Goal: Information Seeking & Learning: Learn about a topic

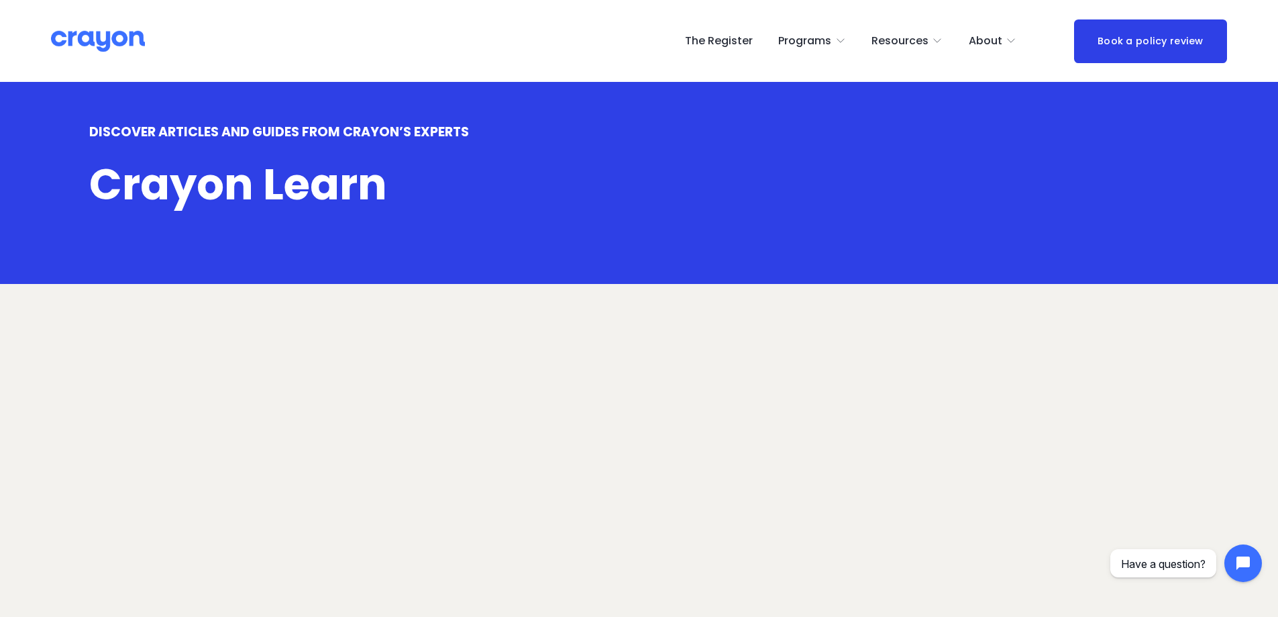
click at [218, 376] on article "Parental leave entitlements , Managing my money Guest User 18/08/2025 Parental …" at bounding box center [297, 623] width 315 height 596
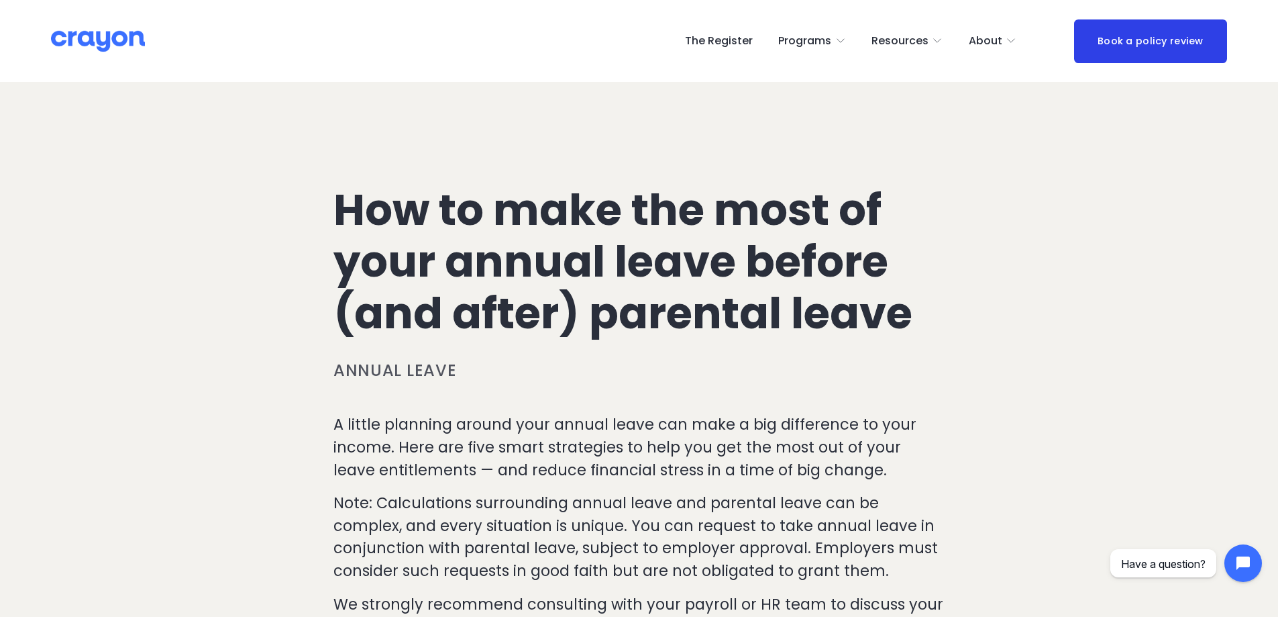
click at [458, 201] on h1 "How to make the most of your annual leave before (and after) parental leave" at bounding box center [639, 262] width 611 height 154
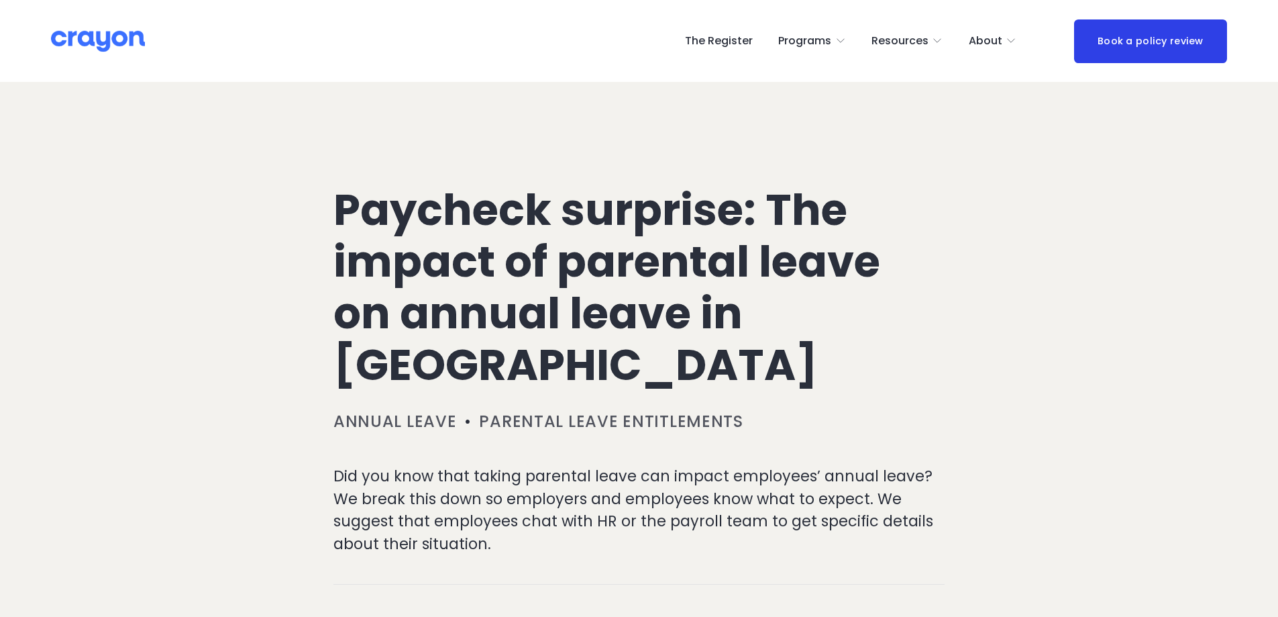
click at [477, 193] on h1 "Paycheck surprise: The impact of parental leave on annual leave in [GEOGRAPHIC_…" at bounding box center [639, 288] width 611 height 206
click at [721, 325] on h1 "Paycheck surprise: The impact of parental leave on annual leave in [GEOGRAPHIC_…" at bounding box center [639, 288] width 611 height 206
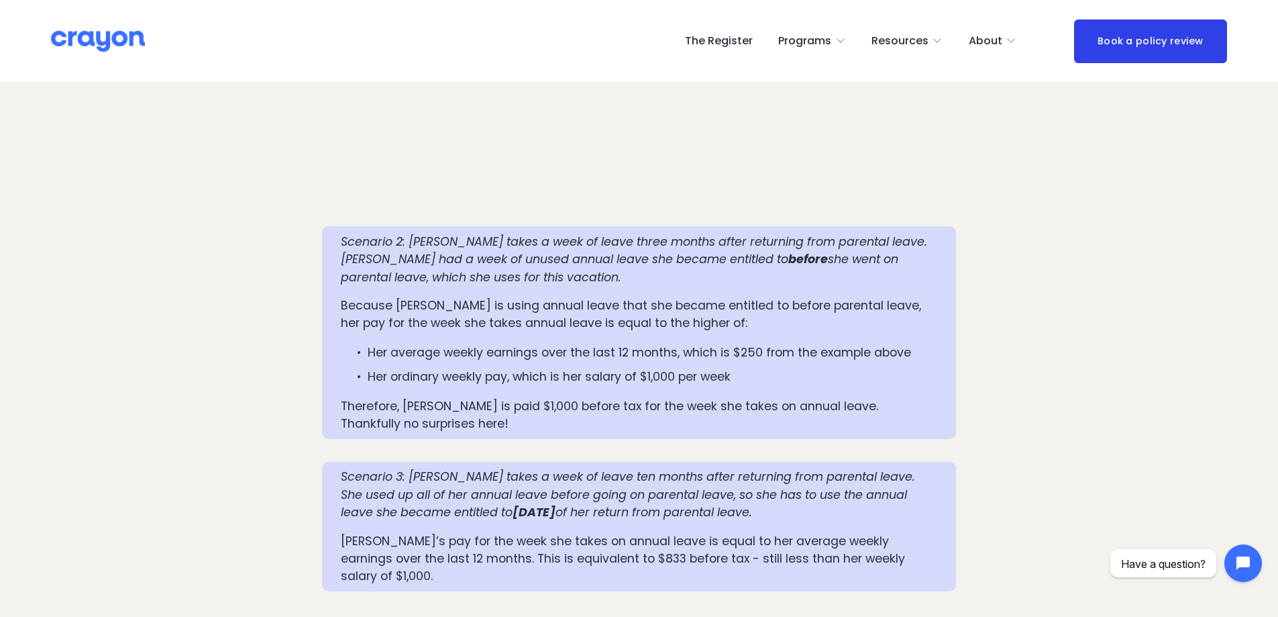
scroll to position [1678, 0]
